Goal: Information Seeking & Learning: Learn about a topic

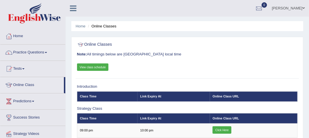
click at [47, 52] on span at bounding box center [46, 52] width 2 height 1
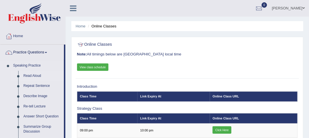
click at [35, 75] on link "Read Aloud" at bounding box center [42, 76] width 43 height 10
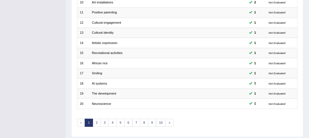
scroll to position [189, 0]
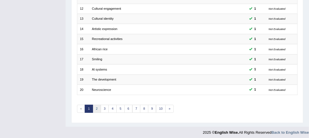
click at [97, 106] on link "2" at bounding box center [97, 109] width 8 height 8
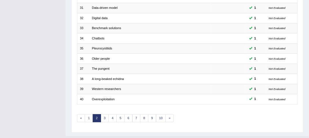
scroll to position [189, 0]
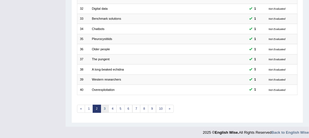
click at [103, 105] on link "3" at bounding box center [105, 109] width 8 height 8
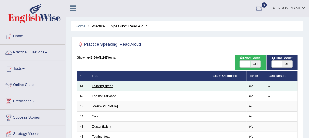
click at [104, 86] on link "Thinking speed" at bounding box center [102, 85] width 21 height 3
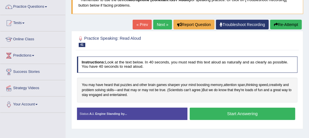
scroll to position [57, 0]
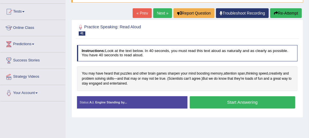
click at [245, 100] on button "Start Answering" at bounding box center [243, 102] width 106 height 12
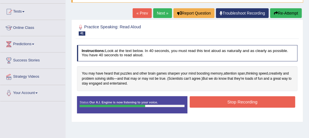
click at [245, 100] on button "Stop Recording" at bounding box center [243, 101] width 106 height 11
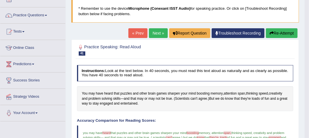
scroll to position [37, 0]
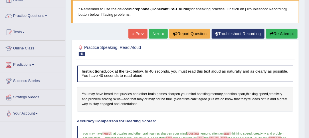
click at [156, 35] on link "Next »" at bounding box center [158, 34] width 19 height 10
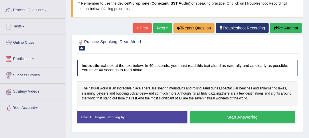
click at [255, 119] on button "Start Answering" at bounding box center [243, 117] width 106 height 12
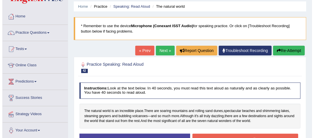
scroll to position [20, 0]
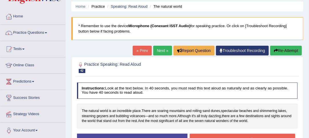
click at [262, 136] on button "Stop Recording" at bounding box center [243, 139] width 106 height 11
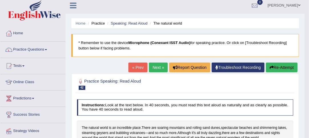
scroll to position [0, 0]
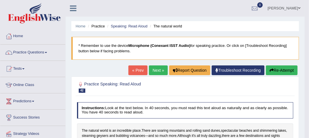
click at [159, 69] on link "Next »" at bounding box center [158, 70] width 19 height 10
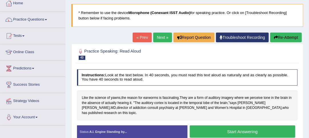
scroll to position [33, 0]
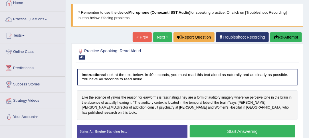
click at [250, 125] on button "Start Answering" at bounding box center [243, 131] width 106 height 12
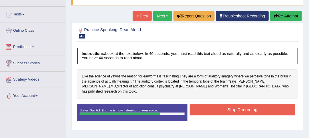
scroll to position [54, 0]
click at [261, 105] on button "Stop Recording" at bounding box center [243, 109] width 106 height 11
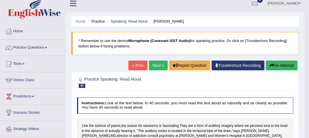
scroll to position [0, 0]
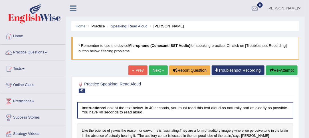
click at [157, 69] on link "Next »" at bounding box center [158, 70] width 19 height 10
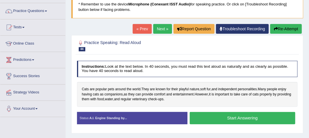
click at [255, 117] on button "Start Answering" at bounding box center [243, 118] width 106 height 12
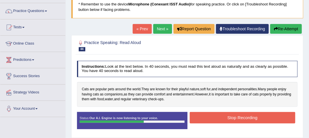
click at [257, 117] on button "Stop Recording" at bounding box center [243, 117] width 106 height 11
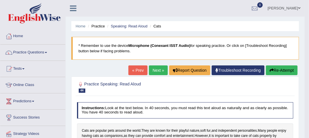
click at [159, 71] on link "Next »" at bounding box center [158, 70] width 19 height 10
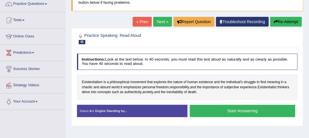
click at [251, 109] on button "Start Answering" at bounding box center [243, 111] width 106 height 12
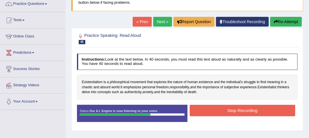
click at [251, 112] on button "Stop Recording" at bounding box center [243, 110] width 106 height 11
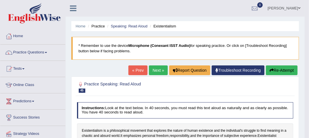
click at [158, 70] on link "Next »" at bounding box center [158, 70] width 19 height 10
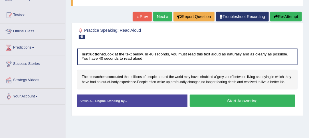
click at [248, 107] on button "Start Answering" at bounding box center [243, 101] width 106 height 12
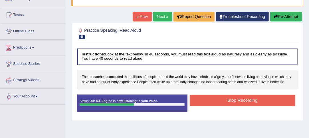
click at [258, 106] on button "Stop Recording" at bounding box center [243, 100] width 106 height 11
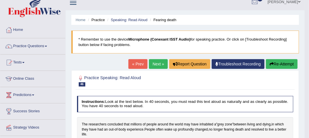
scroll to position [6, 0]
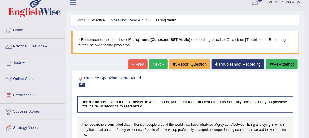
click at [159, 63] on link "Next »" at bounding box center [158, 64] width 19 height 10
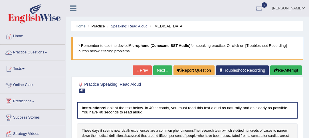
scroll to position [52, 0]
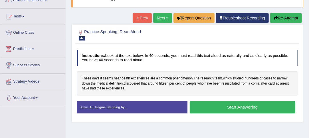
click at [254, 107] on button "Start Answering" at bounding box center [243, 107] width 106 height 12
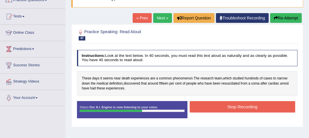
click at [247, 107] on button "Stop Recording" at bounding box center [243, 106] width 106 height 11
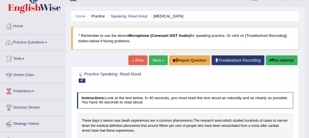
scroll to position [9, 0]
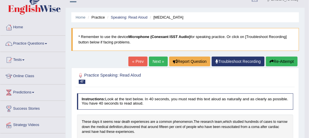
click at [156, 63] on link "Next »" at bounding box center [158, 62] width 19 height 10
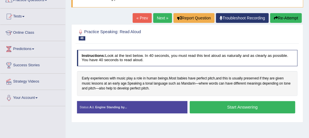
click at [256, 108] on button "Start Answering" at bounding box center [243, 107] width 106 height 12
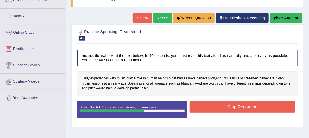
click at [259, 105] on button "Stop Recording" at bounding box center [243, 106] width 106 height 11
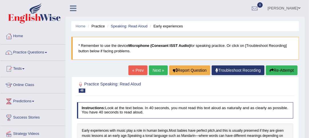
click at [159, 71] on link "Next »" at bounding box center [158, 70] width 19 height 10
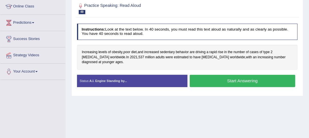
click at [246, 75] on button "Start Answering" at bounding box center [243, 81] width 106 height 12
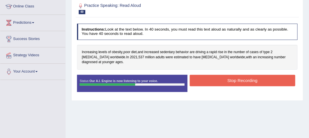
click at [252, 76] on button "Stop Recording" at bounding box center [243, 80] width 106 height 11
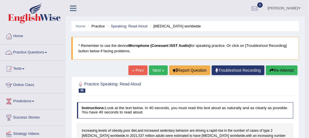
click at [48, 49] on link "Practice Questions" at bounding box center [32, 52] width 65 height 14
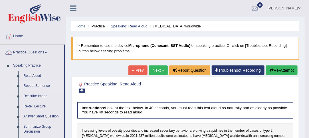
click at [33, 85] on link "Repeat Sentence" at bounding box center [42, 86] width 43 height 10
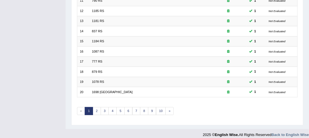
scroll to position [189, 0]
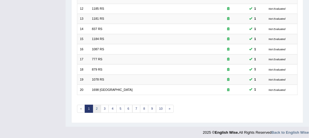
click at [96, 105] on link "2" at bounding box center [97, 109] width 8 height 8
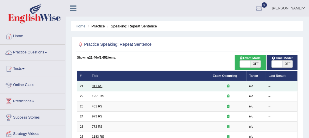
click at [98, 86] on link "911 RS" at bounding box center [97, 85] width 11 height 3
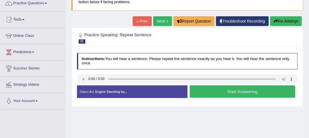
click at [236, 90] on button "Start Answering" at bounding box center [243, 91] width 106 height 12
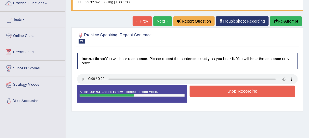
click at [242, 94] on button "Stop Recording" at bounding box center [243, 91] width 106 height 11
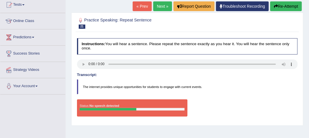
scroll to position [56, 0]
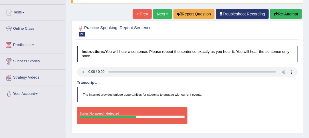
click at [161, 14] on link "Next »" at bounding box center [162, 14] width 19 height 10
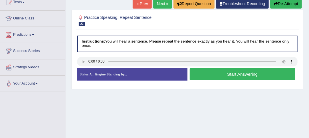
scroll to position [67, 0]
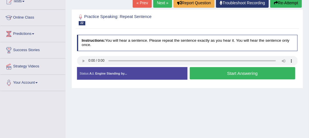
click at [226, 67] on button "Start Answering" at bounding box center [243, 73] width 106 height 12
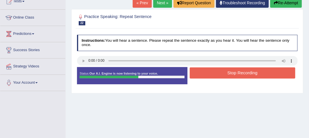
click at [240, 73] on button "Stop Recording" at bounding box center [243, 72] width 106 height 11
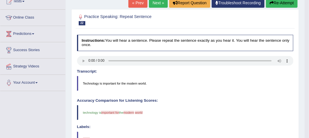
click at [155, 4] on link "Next »" at bounding box center [158, 3] width 19 height 10
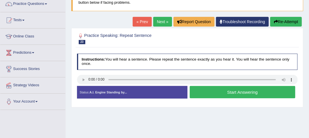
scroll to position [50, 0]
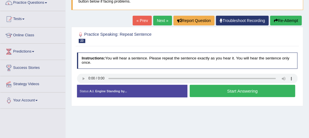
click at [236, 89] on button "Start Answering" at bounding box center [243, 91] width 106 height 12
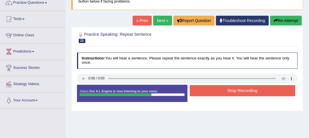
click at [224, 91] on button "Stop Recording" at bounding box center [243, 90] width 106 height 11
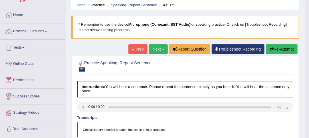
scroll to position [21, 0]
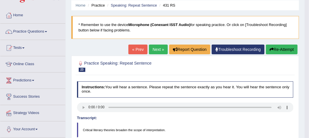
click at [157, 50] on link "Next »" at bounding box center [158, 50] width 19 height 10
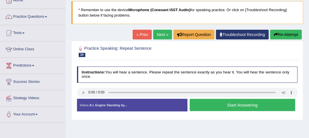
click at [221, 104] on button "Start Answering" at bounding box center [243, 105] width 106 height 12
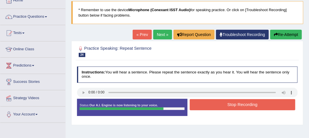
click at [240, 106] on button "Stop Recording" at bounding box center [243, 104] width 106 height 11
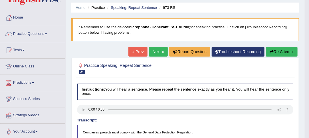
scroll to position [18, 0]
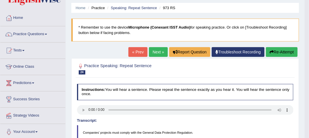
click at [158, 53] on link "Next »" at bounding box center [158, 52] width 19 height 10
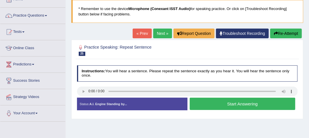
click at [215, 105] on button "Start Answering" at bounding box center [243, 104] width 106 height 12
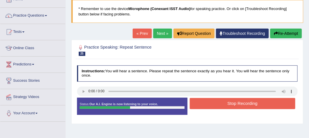
click at [226, 104] on button "Stop Recording" at bounding box center [243, 103] width 106 height 11
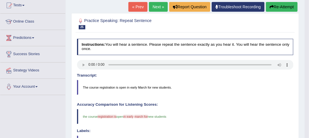
scroll to position [64, 0]
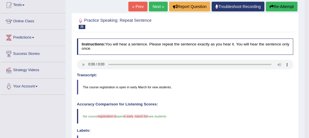
click at [158, 10] on link "Next »" at bounding box center [158, 7] width 19 height 10
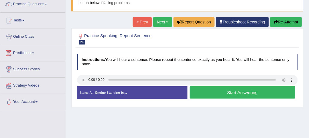
scroll to position [51, 0]
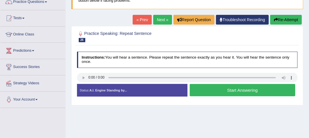
click at [226, 87] on button "Start Answering" at bounding box center [243, 90] width 106 height 12
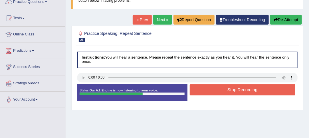
click at [236, 88] on button "Stop Recording" at bounding box center [243, 89] width 106 height 11
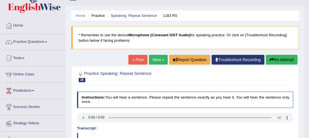
scroll to position [0, 0]
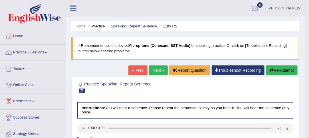
click at [158, 69] on link "Next »" at bounding box center [158, 70] width 19 height 10
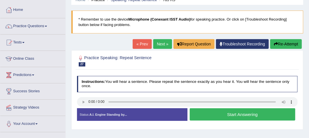
click at [240, 115] on button "Start Answering" at bounding box center [243, 114] width 106 height 12
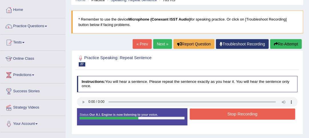
click at [238, 111] on button "Stop Recording" at bounding box center [243, 114] width 106 height 11
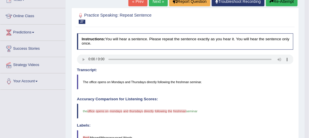
scroll to position [69, 0]
click at [268, 114] on blockquote "the office offices opens on open mondays for and the thursdays monday directly …" at bounding box center [185, 111] width 217 height 15
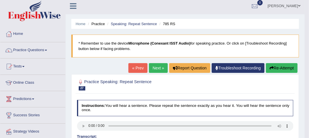
scroll to position [0, 0]
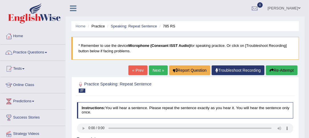
click at [156, 70] on link "Next »" at bounding box center [158, 70] width 19 height 10
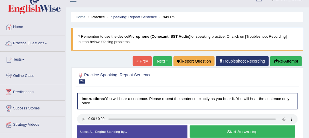
scroll to position [9, 0]
click at [201, 131] on button "Start Answering" at bounding box center [243, 131] width 106 height 12
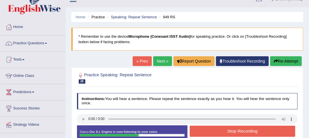
click at [241, 131] on button "Stop Recording" at bounding box center [243, 131] width 106 height 11
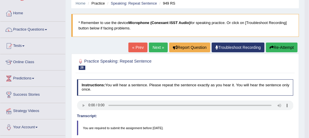
scroll to position [21, 0]
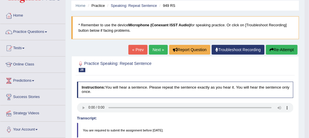
click at [154, 51] on link "Next »" at bounding box center [158, 50] width 19 height 10
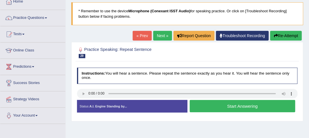
scroll to position [35, 0]
click at [225, 104] on button "Start Answering" at bounding box center [243, 106] width 106 height 12
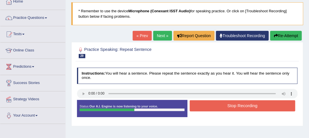
click at [238, 104] on button "Stop Recording" at bounding box center [243, 105] width 106 height 11
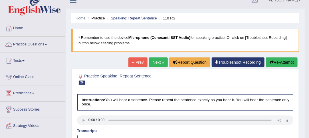
scroll to position [7, 0]
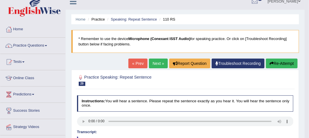
click at [155, 63] on link "Next »" at bounding box center [158, 64] width 19 height 10
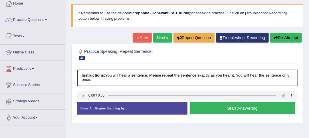
scroll to position [39, 0]
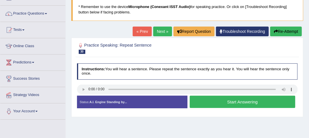
click at [202, 100] on button "Start Answering" at bounding box center [243, 102] width 106 height 12
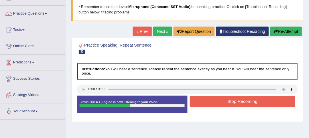
click at [254, 101] on button "Stop Recording" at bounding box center [243, 101] width 106 height 11
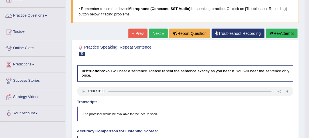
scroll to position [35, 0]
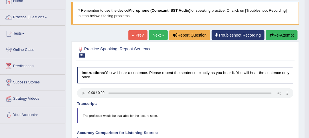
click at [154, 33] on link "Next »" at bounding box center [158, 35] width 19 height 10
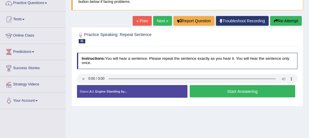
scroll to position [50, 0]
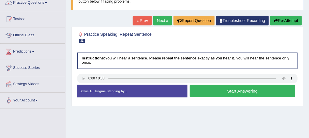
click at [222, 90] on button "Start Answering" at bounding box center [243, 91] width 106 height 12
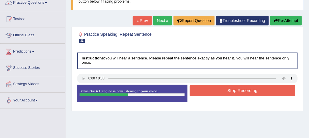
click at [216, 87] on button "Stop Recording" at bounding box center [243, 90] width 106 height 11
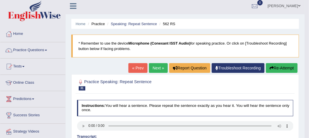
scroll to position [0, 0]
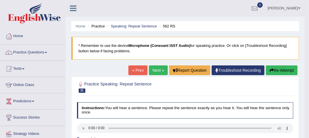
click at [47, 52] on span at bounding box center [46, 52] width 2 height 1
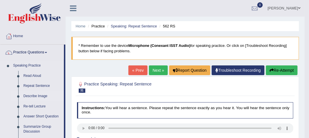
click at [32, 94] on link "Describe Image" at bounding box center [42, 96] width 43 height 10
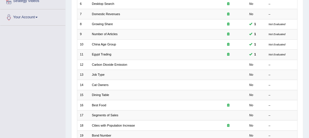
scroll to position [131, 0]
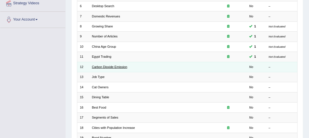
click at [105, 65] on link "Carbon Dioxide Emission" at bounding box center [109, 66] width 35 height 3
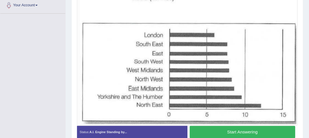
scroll to position [145, 0]
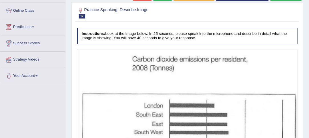
click at [293, 127] on img at bounding box center [187, 122] width 218 height 145
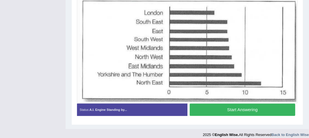
scroll to position [168, 0]
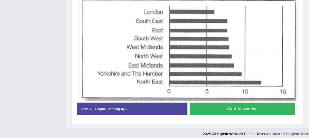
click at [249, 108] on button "Start Answering" at bounding box center [243, 109] width 106 height 12
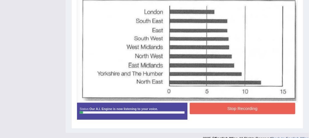
scroll to position [156, 0]
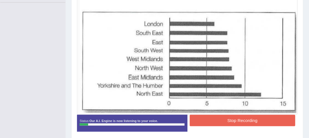
click at [116, 62] on img at bounding box center [187, 41] width 218 height 145
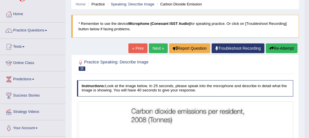
scroll to position [21, 0]
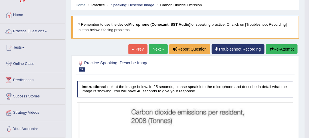
click at [158, 48] on link "Next »" at bounding box center [158, 49] width 19 height 10
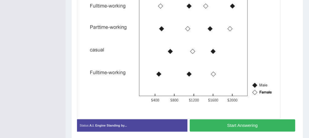
scroll to position [160, 0]
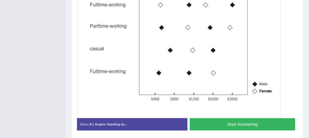
click at [260, 124] on button "Start Answering" at bounding box center [243, 124] width 106 height 12
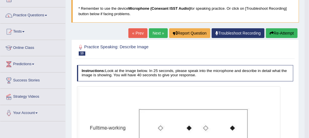
scroll to position [33, 0]
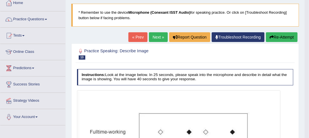
click at [157, 35] on link "Next »" at bounding box center [158, 37] width 19 height 10
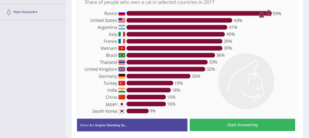
scroll to position [139, 0]
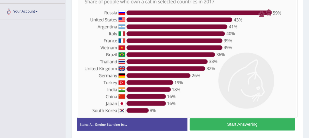
click at [241, 125] on button "Start Answering" at bounding box center [243, 124] width 106 height 12
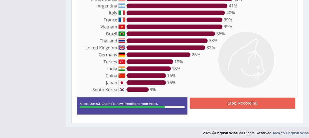
scroll to position [162, 0]
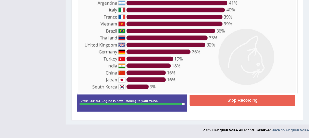
click at [259, 99] on button "Stop Recording" at bounding box center [243, 100] width 106 height 11
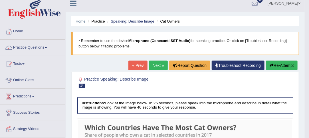
scroll to position [5, 0]
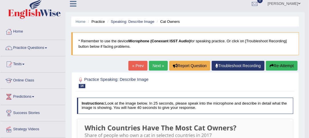
click at [160, 65] on link "Next »" at bounding box center [158, 66] width 19 height 10
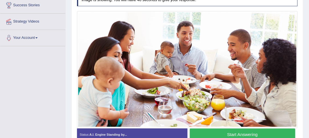
scroll to position [111, 0]
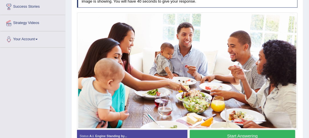
click at [261, 134] on button "Start Answering" at bounding box center [243, 136] width 106 height 12
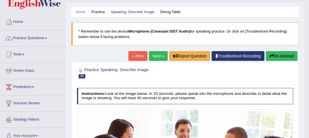
scroll to position [14, 0]
click at [158, 55] on link "Next »" at bounding box center [158, 56] width 19 height 10
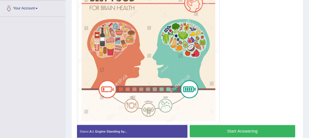
scroll to position [145, 0]
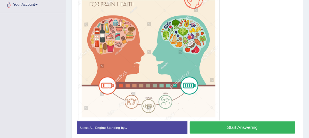
click at [267, 125] on button "Start Answering" at bounding box center [243, 127] width 106 height 12
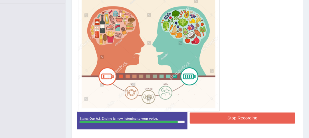
scroll to position [155, 0]
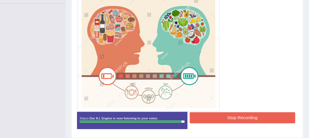
click at [261, 117] on button "Stop Recording" at bounding box center [243, 117] width 106 height 11
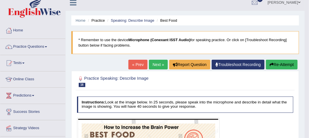
scroll to position [0, 0]
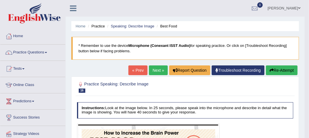
click at [160, 70] on link "Next »" at bounding box center [158, 70] width 19 height 10
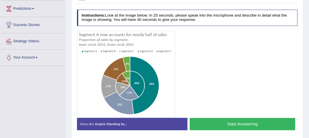
scroll to position [93, 0]
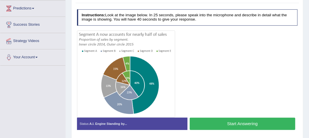
click at [261, 131] on div "Stop Recording" at bounding box center [243, 131] width 111 height 0
click at [262, 123] on button "Start Answering" at bounding box center [243, 124] width 106 height 12
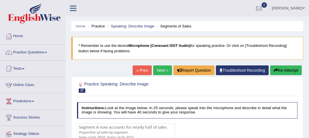
scroll to position [0, 0]
click at [144, 69] on link "« Prev" at bounding box center [142, 70] width 19 height 10
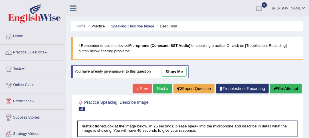
click at [162, 88] on link "Next »" at bounding box center [162, 89] width 19 height 10
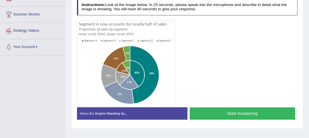
scroll to position [105, 0]
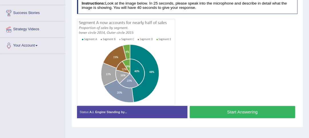
click at [246, 112] on button "Start Answering" at bounding box center [243, 112] width 106 height 12
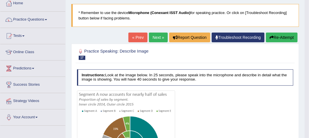
scroll to position [28, 0]
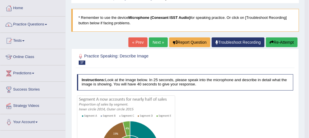
click at [157, 43] on link "Next »" at bounding box center [158, 42] width 19 height 10
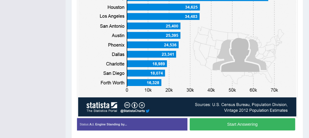
scroll to position [167, 0]
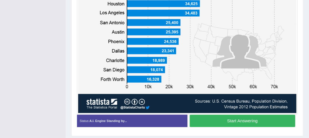
click at [274, 121] on button "Start Answering" at bounding box center [243, 121] width 106 height 12
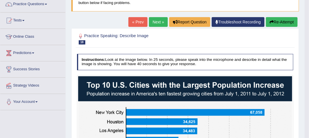
scroll to position [0, 0]
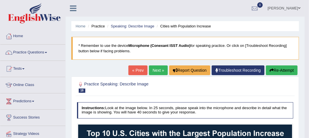
click at [158, 69] on link "Next »" at bounding box center [158, 70] width 19 height 10
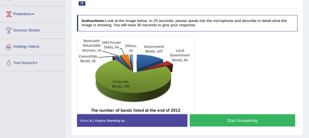
click at [266, 121] on button "Start Answering" at bounding box center [243, 120] width 106 height 12
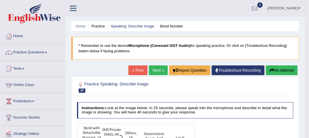
click at [159, 71] on link "Next »" at bounding box center [158, 70] width 19 height 10
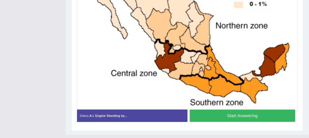
scroll to position [183, 0]
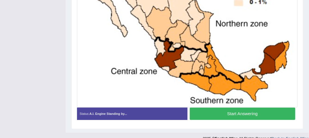
click at [272, 113] on button "Start Answering" at bounding box center [243, 114] width 106 height 12
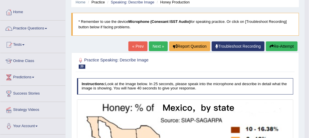
scroll to position [23, 0]
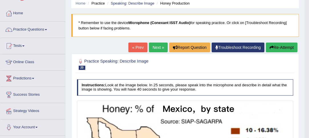
click at [47, 29] on span at bounding box center [46, 29] width 2 height 1
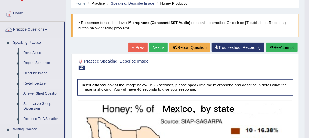
click at [40, 83] on link "Re-tell Lecture" at bounding box center [42, 84] width 43 height 10
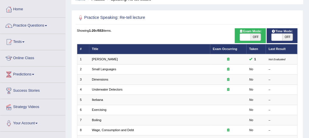
scroll to position [27, 0]
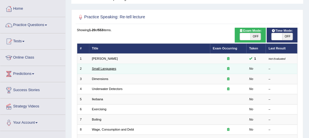
click at [110, 69] on link "Small Languages" at bounding box center [104, 68] width 24 height 3
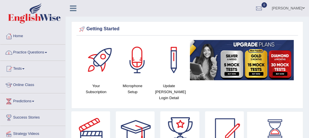
click at [46, 51] on link "Practice Questions" at bounding box center [32, 52] width 65 height 14
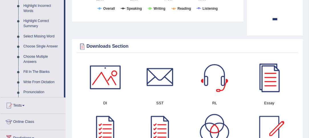
scroll to position [268, 0]
click at [44, 35] on link "Select Missing Word" at bounding box center [42, 36] width 43 height 10
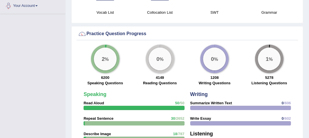
scroll to position [314, 0]
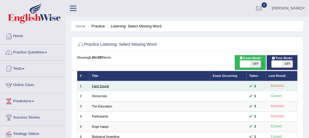
click at [106, 85] on link "Faint Sound" at bounding box center [100, 85] width 17 height 3
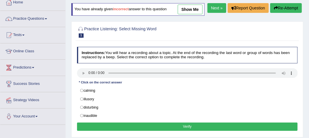
scroll to position [35, 0]
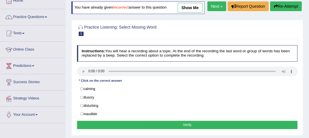
click at [49, 17] on link "Practice Questions" at bounding box center [32, 16] width 65 height 14
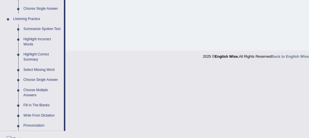
scroll to position [234, 0]
click at [30, 115] on link "Write From Dictation" at bounding box center [42, 116] width 43 height 10
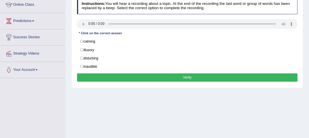
scroll to position [91, 0]
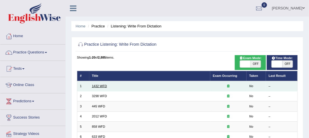
click at [96, 85] on link "1432 WFD" at bounding box center [99, 85] width 15 height 3
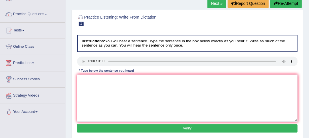
scroll to position [38, 0]
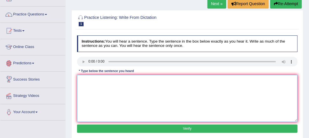
click at [83, 80] on textarea at bounding box center [187, 98] width 221 height 47
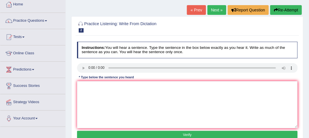
scroll to position [33, 0]
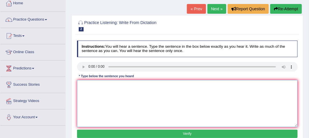
click at [93, 85] on textarea at bounding box center [187, 103] width 221 height 47
type textarea "Animal behaviour apperas content to aspect of humans."
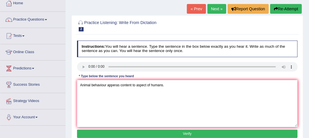
click at [190, 131] on button "Verify" at bounding box center [187, 134] width 221 height 8
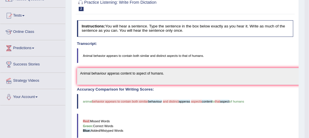
scroll to position [54, 0]
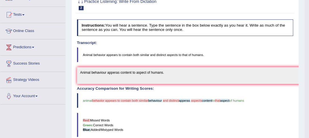
click at [290, 121] on blockquote "Red: Missed Words Green: Correct Words Blue: Added/Mistyped Words" at bounding box center [185, 125] width 217 height 24
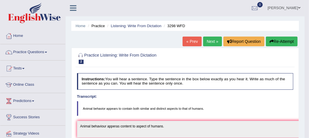
scroll to position [0, 0]
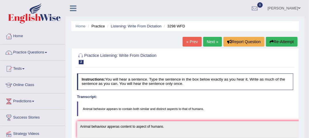
click at [211, 41] on link "Next »" at bounding box center [212, 42] width 19 height 10
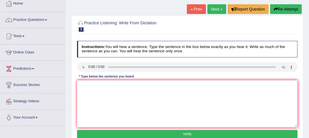
scroll to position [32, 0]
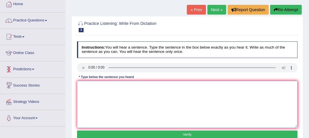
click at [85, 85] on textarea at bounding box center [187, 104] width 221 height 47
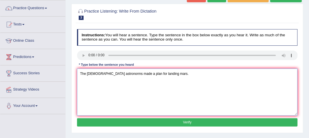
scroll to position [58, 0]
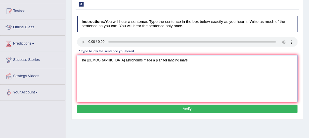
type textarea "The [DEMOGRAPHIC_DATA] astronorms made a plan for landing mars."
click at [191, 109] on button "Verify" at bounding box center [187, 109] width 221 height 8
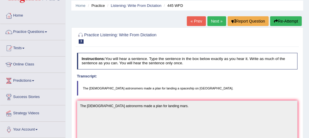
scroll to position [0, 0]
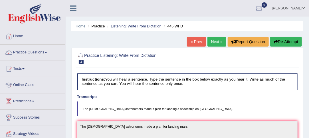
click at [216, 43] on link "Next »" at bounding box center [217, 42] width 19 height 10
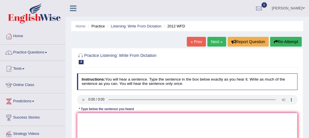
click at [91, 121] on textarea at bounding box center [187, 136] width 221 height 47
type textarea "R"
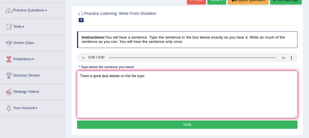
scroll to position [45, 0]
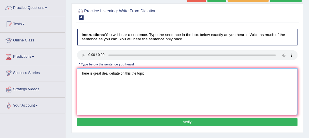
type textarea "There is great deal debate on this the topic."
click at [187, 123] on button "Verify" at bounding box center [187, 122] width 221 height 8
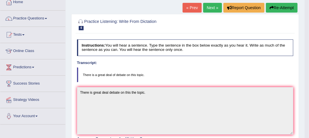
scroll to position [0, 0]
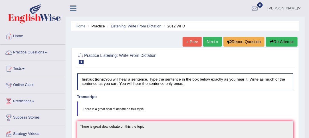
click at [210, 41] on link "Next »" at bounding box center [212, 42] width 19 height 10
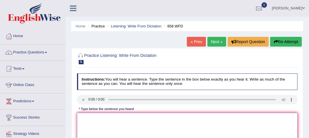
click at [94, 119] on textarea at bounding box center [187, 136] width 221 height 47
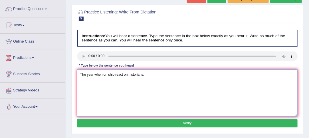
scroll to position [43, 0]
type textarea "The year when on ship react on historians."
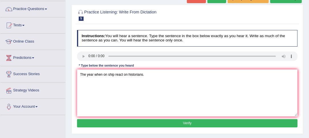
click at [190, 122] on button "Verify" at bounding box center [187, 123] width 221 height 8
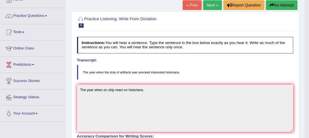
scroll to position [0, 0]
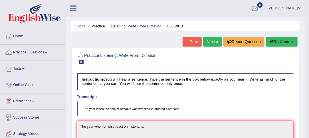
click at [210, 41] on link "Next »" at bounding box center [212, 42] width 19 height 10
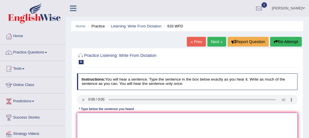
click at [91, 121] on textarea at bounding box center [187, 136] width 221 height 47
type textarea "We shall do excercise makes us feel better."
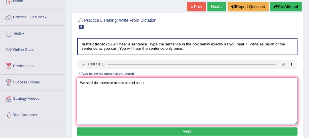
scroll to position [50, 0]
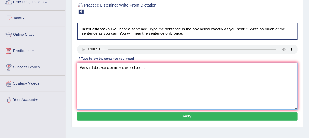
type textarea "We shall do excercise makes us feel better."
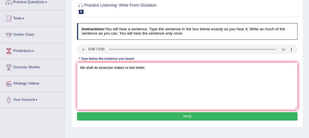
click at [188, 115] on button "Verify" at bounding box center [187, 116] width 221 height 8
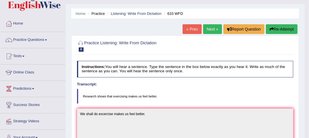
scroll to position [0, 0]
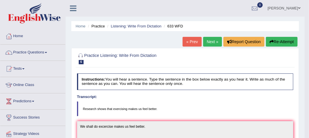
click at [210, 42] on link "Next »" at bounding box center [212, 42] width 19 height 10
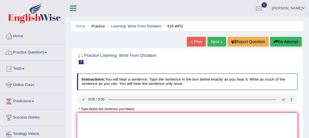
click at [91, 119] on textarea at bounding box center [187, 136] width 221 height 47
click at [127, 119] on textarea "Plants able to growing throughtout" at bounding box center [187, 136] width 221 height 47
click at [148, 119] on textarea "Plants able to growing through out" at bounding box center [187, 136] width 221 height 47
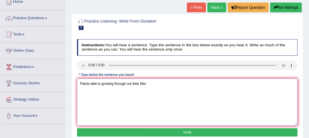
scroll to position [35, 0]
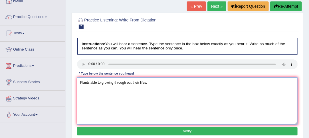
type textarea "Plants able to growing through out their lifes."
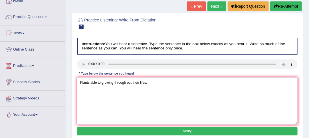
click at [190, 133] on button "Verify" at bounding box center [187, 131] width 221 height 8
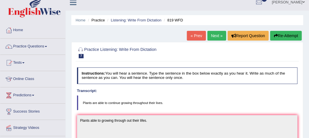
scroll to position [0, 0]
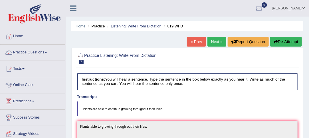
click at [213, 39] on link "Next »" at bounding box center [217, 42] width 19 height 10
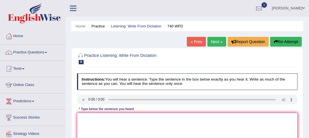
click at [112, 119] on textarea at bounding box center [187, 136] width 221 height 47
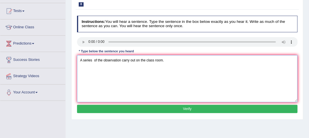
scroll to position [60, 0]
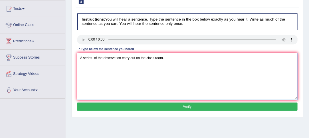
type textarea "A series of the observation carry out on the class room."
click at [190, 107] on button "Verify" at bounding box center [187, 107] width 221 height 8
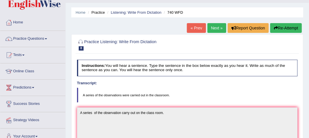
scroll to position [0, 0]
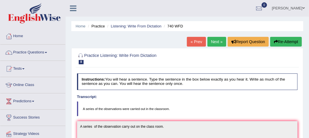
click at [214, 41] on link "Next »" at bounding box center [217, 42] width 19 height 10
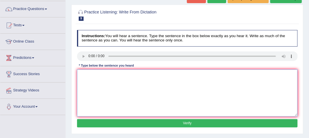
click at [89, 77] on textarea at bounding box center [187, 92] width 221 height 47
type textarea "T"
type textarea "It is debate about the value of knowledge."
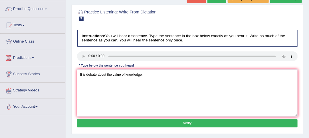
click at [188, 121] on button "Verify" at bounding box center [187, 123] width 221 height 8
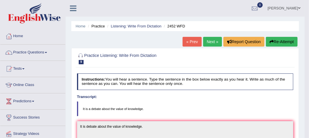
click at [212, 43] on link "Next »" at bounding box center [212, 42] width 19 height 10
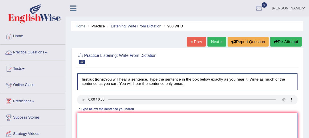
click at [88, 115] on textarea at bounding box center [187, 136] width 221 height 47
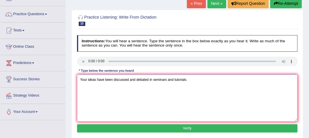
scroll to position [39, 0]
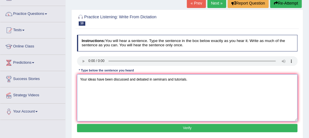
type textarea "Your ideas have been discussed and debated in seminars and tutorials."
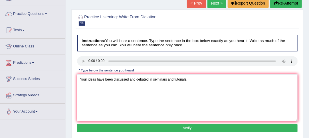
click at [187, 127] on button "Verify" at bounding box center [187, 128] width 221 height 8
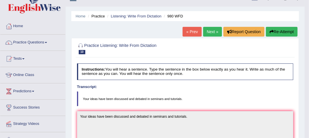
scroll to position [0, 0]
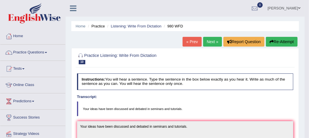
click at [210, 46] on link "Next »" at bounding box center [212, 42] width 19 height 10
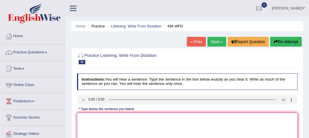
click at [83, 121] on textarea at bounding box center [187, 136] width 221 height 47
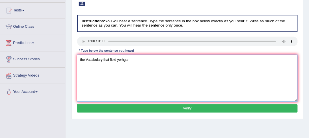
scroll to position [59, 0]
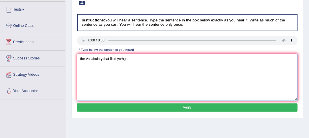
type textarea "the Vacabulary that field yorhgan."
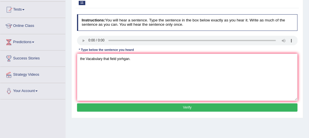
click at [188, 108] on button "Verify" at bounding box center [187, 107] width 221 height 8
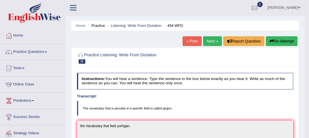
scroll to position [0, 0]
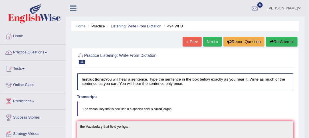
click at [48, 51] on link "Practice Questions" at bounding box center [32, 52] width 65 height 14
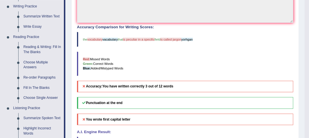
scroll to position [147, 0]
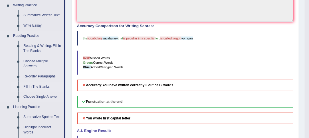
click at [42, 86] on link "Fill In The Blanks" at bounding box center [42, 87] width 43 height 10
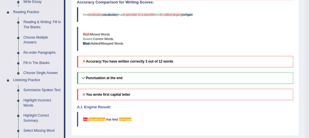
scroll to position [304, 0]
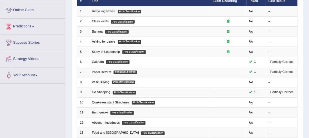
scroll to position [75, 0]
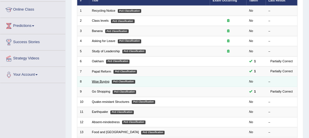
click at [104, 81] on link "Wise Buying" at bounding box center [100, 81] width 17 height 3
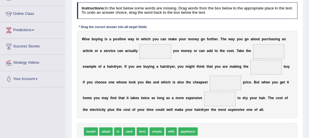
scroll to position [71, 0]
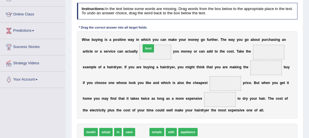
drag, startPoint x: 140, startPoint y: 130, endPoint x: 148, endPoint y: 35, distance: 95.7
click at [148, 35] on div "Instructions: In the text below some words are missing. Drag words from the box…" at bounding box center [187, 79] width 223 height 157
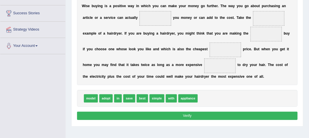
scroll to position [102, 0]
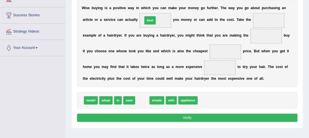
drag, startPoint x: 142, startPoint y: 97, endPoint x: 150, endPoint y: 3, distance: 94.6
click at [150, 3] on div "Instructions: In the text below some words are missing. Drag words from the box…" at bounding box center [187, 47] width 223 height 157
click at [150, 3] on div "W i s e b u y i n g i s a p o s i t i v e w a y i n w h i c h y o u c a n m a k…" at bounding box center [187, 43] width 221 height 87
drag, startPoint x: 143, startPoint y: 99, endPoint x: 155, endPoint y: 11, distance: 89.7
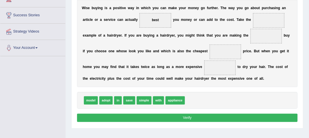
click at [214, 99] on div "model adopt in save simple with appliance" at bounding box center [187, 100] width 221 height 17
drag, startPoint x: 143, startPoint y: 99, endPoint x: 288, endPoint y: 5, distance: 173.3
click at [288, 5] on div "Instructions: In the text below some words are missing. Drag words from the box…" at bounding box center [187, 47] width 223 height 157
drag, startPoint x: 142, startPoint y: 100, endPoint x: 292, endPoint y: 4, distance: 178.6
click at [292, 4] on div "Instructions: In the text below some words are missing. Drag words from the box…" at bounding box center [187, 47] width 223 height 157
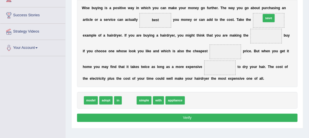
drag, startPoint x: 126, startPoint y: 100, endPoint x: 291, endPoint y: 3, distance: 191.0
click at [291, 3] on div "Instructions: In the text below some words are missing. Drag words from the box…" at bounding box center [187, 47] width 223 height 157
click at [265, 17] on span at bounding box center [269, 20] width 32 height 15
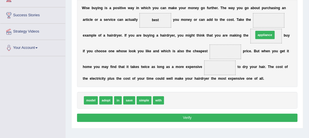
drag, startPoint x: 174, startPoint y: 98, endPoint x: 279, endPoint y: 21, distance: 130.2
click at [193, 97] on div "model adopt in save simple with" at bounding box center [187, 100] width 221 height 17
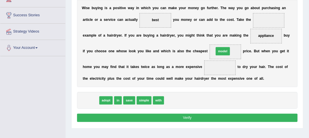
drag, startPoint x: 89, startPoint y: 100, endPoint x: 245, endPoint y: 42, distance: 165.8
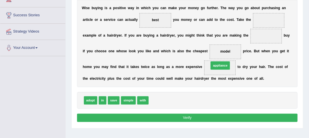
drag, startPoint x: 151, startPoint y: 100, endPoint x: 222, endPoint y: 59, distance: 82.4
click at [194, 85] on div "W i s e b u y i n g i s a p o s i t i v e w a y i n w h i c h y o u c a n m a k…" at bounding box center [187, 43] width 221 height 87
click at [189, 91] on div "Instructions: In the text below some words are missing. Drag words from the box…" at bounding box center [187, 47] width 223 height 157
click at [206, 87] on div "Instructions: In the text below some words are missing. Drag words from the box…" at bounding box center [187, 47] width 223 height 157
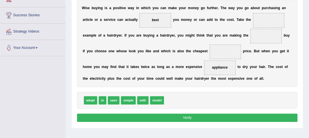
click at [206, 87] on div "Instructions: In the text below some words are missing. Drag words from the box…" at bounding box center [187, 47] width 223 height 157
drag, startPoint x: 101, startPoint y: 101, endPoint x: 247, endPoint y: 40, distance: 158.1
click at [232, 89] on div "Instructions: In the text below some words are missing. Drag words from the box…" at bounding box center [187, 47] width 223 height 157
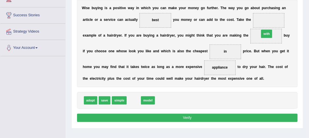
drag, startPoint x: 133, startPoint y: 99, endPoint x: 289, endPoint y: 20, distance: 175.1
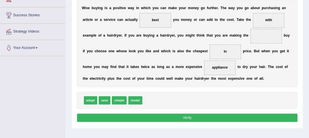
click at [198, 97] on div "adopt save simple model" at bounding box center [187, 100] width 221 height 17
drag, startPoint x: 116, startPoint y: 102, endPoint x: 287, endPoint y: 27, distance: 187.1
drag, startPoint x: 131, startPoint y: 100, endPoint x: 289, endPoint y: 3, distance: 185.1
click at [289, 3] on div "Instructions: In the text below some words are missing. Drag words from the box…" at bounding box center [187, 47] width 223 height 157
drag, startPoint x: 103, startPoint y: 100, endPoint x: 297, endPoint y: 5, distance: 215.7
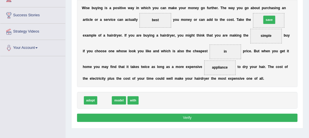
click at [297, 5] on div "Instructions: In the text below some words are missing. Drag words from the box…" at bounding box center [187, 47] width 223 height 157
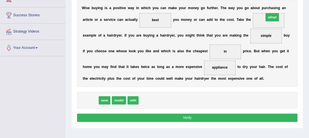
drag, startPoint x: 89, startPoint y: 101, endPoint x: 303, endPoint y: 4, distance: 235.3
click at [303, 4] on div "Practice Reading: Fill In The Blanks 8 Wise Buying Instructions: In the text be…" at bounding box center [187, 37] width 232 height 183
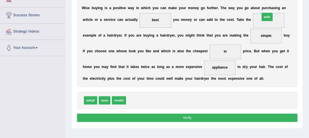
drag, startPoint x: 132, startPoint y: 100, endPoint x: 290, endPoint y: 3, distance: 185.9
click at [290, 3] on div "Instructions: In the text below some words are missing. Drag words from the box…" at bounding box center [187, 47] width 223 height 157
click at [266, 15] on span at bounding box center [269, 20] width 32 height 15
click at [188, 116] on button "Verify" at bounding box center [187, 118] width 221 height 8
click at [187, 116] on button "Verify" at bounding box center [187, 118] width 221 height 8
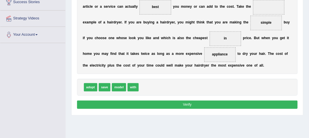
scroll to position [117, 0]
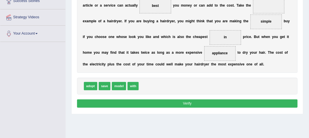
click at [186, 101] on button "Verify" at bounding box center [187, 103] width 221 height 8
click at [188, 103] on button "Verify" at bounding box center [187, 103] width 221 height 8
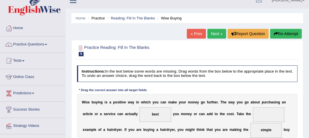
scroll to position [0, 0]
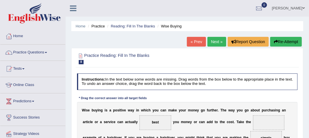
click at [215, 42] on link "Next »" at bounding box center [217, 42] width 19 height 10
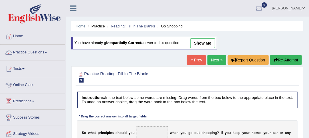
click at [217, 60] on link "Next »" at bounding box center [217, 60] width 19 height 10
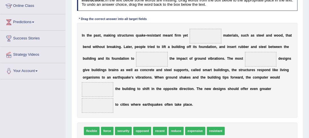
scroll to position [83, 0]
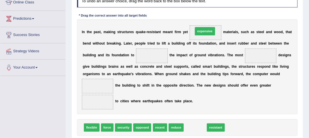
drag, startPoint x: 194, startPoint y: 128, endPoint x: 205, endPoint y: 15, distance: 113.7
click at [205, 15] on div "Instructions: In the text below some words are missing. Drag words from the box…" at bounding box center [187, 71] width 223 height 164
drag, startPoint x: 192, startPoint y: 127, endPoint x: 207, endPoint y: 12, distance: 116.3
click at [207, 12] on div "Instructions: In the text below some words are missing. Drag words from the box…" at bounding box center [187, 71] width 223 height 164
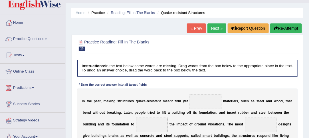
scroll to position [0, 0]
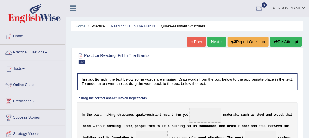
click at [47, 52] on span at bounding box center [46, 52] width 2 height 1
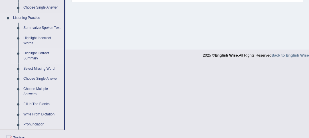
scroll to position [238, 0]
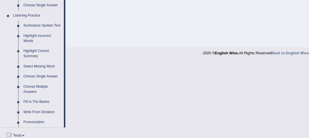
click at [36, 121] on link "Pronunciation" at bounding box center [42, 122] width 43 height 10
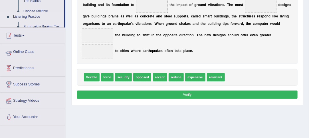
scroll to position [65, 0]
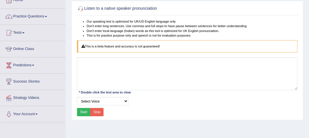
scroll to position [37, 0]
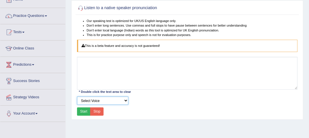
click at [126, 99] on select "Select Voice UK English [DEMOGRAPHIC_DATA] UK English [DEMOGRAPHIC_DATA]" at bounding box center [103, 101] width 52 height 8
click at [127, 99] on select "Select Voice UK English [DEMOGRAPHIC_DATA] UK English [DEMOGRAPHIC_DATA]" at bounding box center [103, 101] width 52 height 8
select select "2"
click at [77, 97] on select "Select Voice UK English Female UK English Male" at bounding box center [103, 101] width 52 height 8
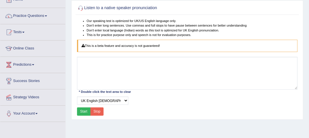
click at [81, 111] on button "Start" at bounding box center [84, 111] width 14 height 8
click at [85, 109] on button "Start" at bounding box center [84, 111] width 14 height 8
click at [47, 15] on span at bounding box center [46, 15] width 2 height 1
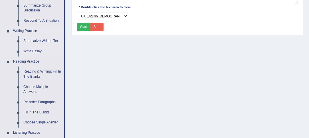
scroll to position [121, 0]
click at [36, 71] on link "Reading & Writing: Fill In The Blanks" at bounding box center [42, 73] width 43 height 15
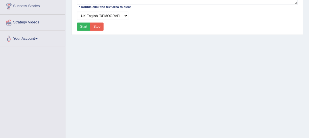
scroll to position [158, 0]
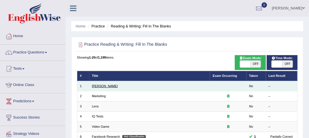
click at [103, 87] on link "[PERSON_NAME]" at bounding box center [105, 85] width 26 height 3
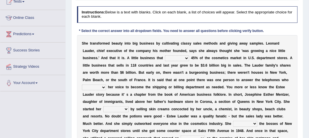
scroll to position [67, 0]
click at [187, 59] on select "has controls makes maintains" at bounding box center [177, 58] width 24 height 6
select select "makes"
click at [165, 55] on select "has controls makes maintains" at bounding box center [177, 58] width 24 height 6
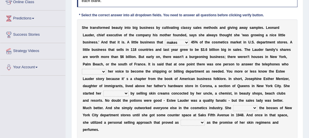
scroll to position [86, 0]
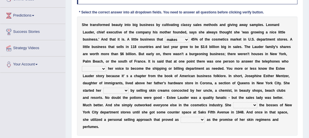
click at [104, 67] on select "switched changed raised used" at bounding box center [94, 69] width 24 height 6
select select "changed"
click at [82, 66] on select "switched changed raised used" at bounding box center [94, 69] width 24 height 6
click at [126, 90] on select "job institute companion enterprise" at bounding box center [115, 91] width 25 height 6
select select "companion"
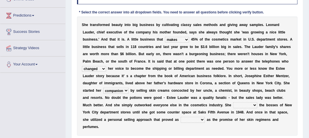
click at [103, 88] on select "job institute companion enterprise" at bounding box center [115, 91] width 25 height 6
click at [255, 105] on select "stated bridged stalked heaved" at bounding box center [245, 105] width 24 height 6
select select "stated"
click at [233, 102] on select "stated bridged stalked heaved" at bounding box center [245, 105] width 24 height 6
click at [202, 119] on select "potent ruthless potential expensive" at bounding box center [193, 120] width 24 height 6
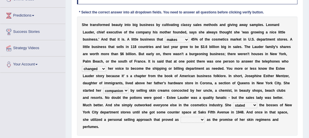
select select "expensive"
click at [181, 117] on select "potent ruthless potential expensive" at bounding box center [193, 120] width 24 height 6
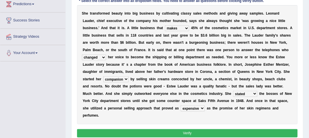
click at [188, 130] on button "Verify" at bounding box center [187, 133] width 221 height 8
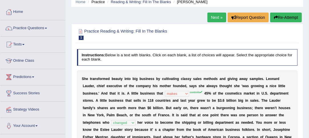
scroll to position [0, 0]
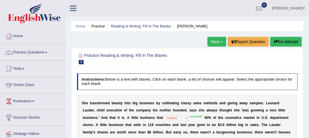
click at [215, 41] on link "Next »" at bounding box center [217, 42] width 19 height 10
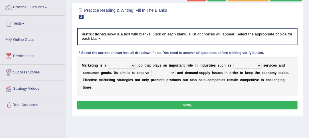
scroll to position [51, 0]
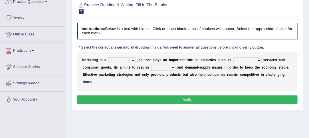
click at [133, 59] on select "professional flexible parochial descriptive" at bounding box center [121, 60] width 27 height 6
select select "descriptive"
click at [108, 57] on select "professional flexible parochial descriptive" at bounding box center [121, 60] width 27 height 6
click at [259, 57] on select "civil financial conventional foremost" at bounding box center [248, 60] width 28 height 6
select select "financial"
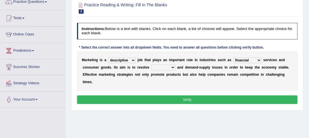
click at [234, 57] on select "civil financial conventional foremost" at bounding box center [248, 60] width 28 height 6
click at [173, 66] on select "imbalance excess symmetry budget" at bounding box center [163, 68] width 24 height 6
select select "imbalance"
click at [151, 65] on select "imbalance excess symmetry budget" at bounding box center [163, 68] width 24 height 6
click at [186, 97] on button "Verify" at bounding box center [187, 99] width 221 height 8
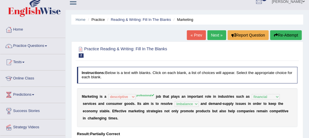
scroll to position [0, 0]
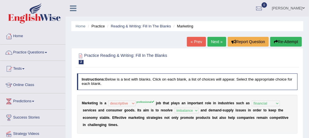
click at [216, 40] on link "Next »" at bounding box center [217, 42] width 19 height 10
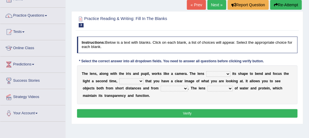
scroll to position [39, 0]
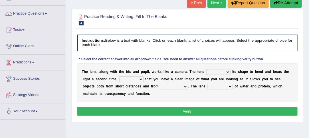
click at [228, 71] on select "adjusts shows selects presents" at bounding box center [218, 72] width 24 height 6
select select "adjusts"
click at [206, 69] on select "adjusts shows selects presents" at bounding box center [218, 72] width 24 height 6
click at [143, 77] on select "ensures to ensure ensure ensured" at bounding box center [131, 79] width 24 height 6
select select "to ensure"
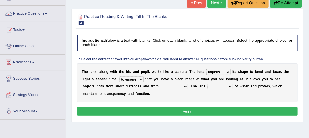
click at [119, 76] on select "ensures to ensure ensure ensured" at bounding box center [131, 79] width 24 height 6
click at [184, 85] on select "far away in between further apart all along" at bounding box center [174, 87] width 27 height 6
select select "all along"
click at [161, 84] on select "far away in between further apart all along" at bounding box center [174, 87] width 27 height 6
click at [230, 85] on select "constitutes comprises composes consists" at bounding box center [220, 87] width 25 height 6
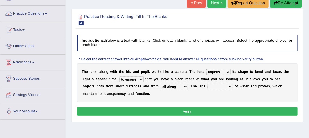
select select "consists"
click at [208, 84] on select "constitutes comprises composes consists" at bounding box center [220, 87] width 25 height 6
click at [191, 110] on button "Verify" at bounding box center [187, 111] width 221 height 8
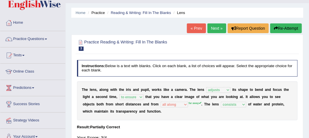
scroll to position [12, 0]
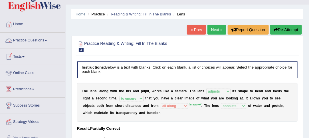
click at [48, 39] on link "Practice Questions" at bounding box center [32, 40] width 65 height 14
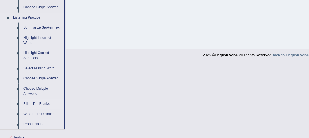
scroll to position [234, 0]
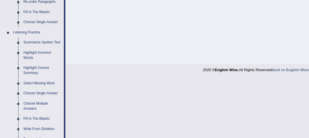
click at [15, 110] on li "Choose Multiple Answers" at bounding box center [37, 106] width 53 height 15
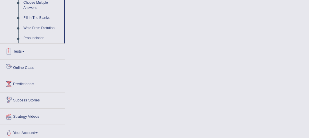
scroll to position [324, 0]
